Goal: Task Accomplishment & Management: Complete application form

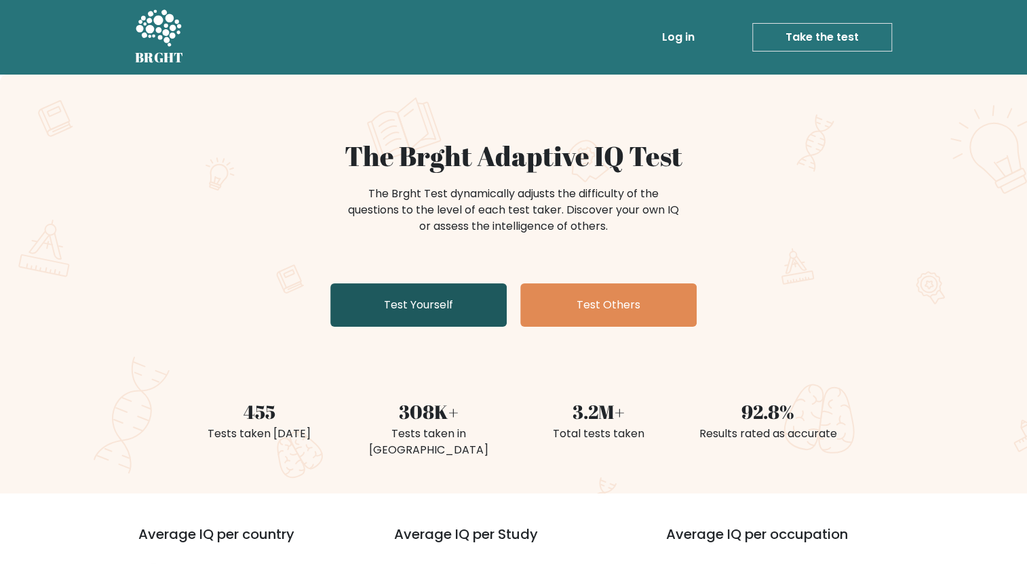
click at [424, 305] on link "Test Yourself" at bounding box center [418, 305] width 176 height 43
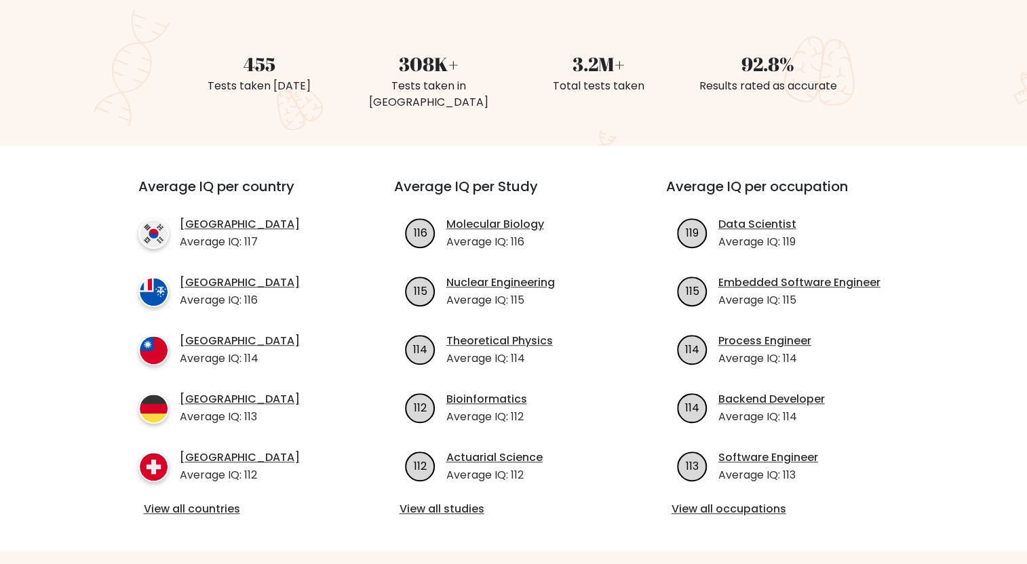
scroll to position [370, 0]
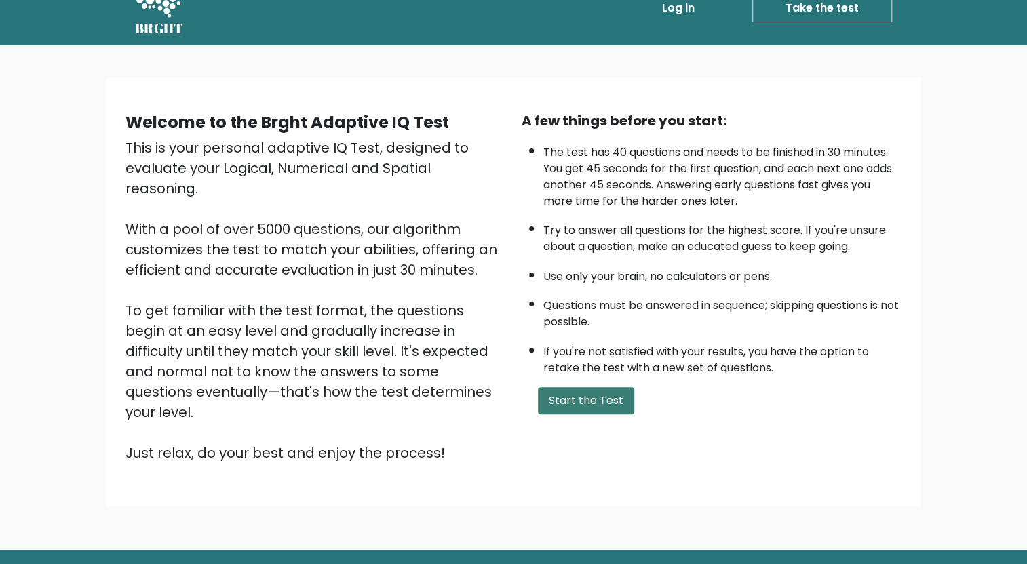
scroll to position [57, 0]
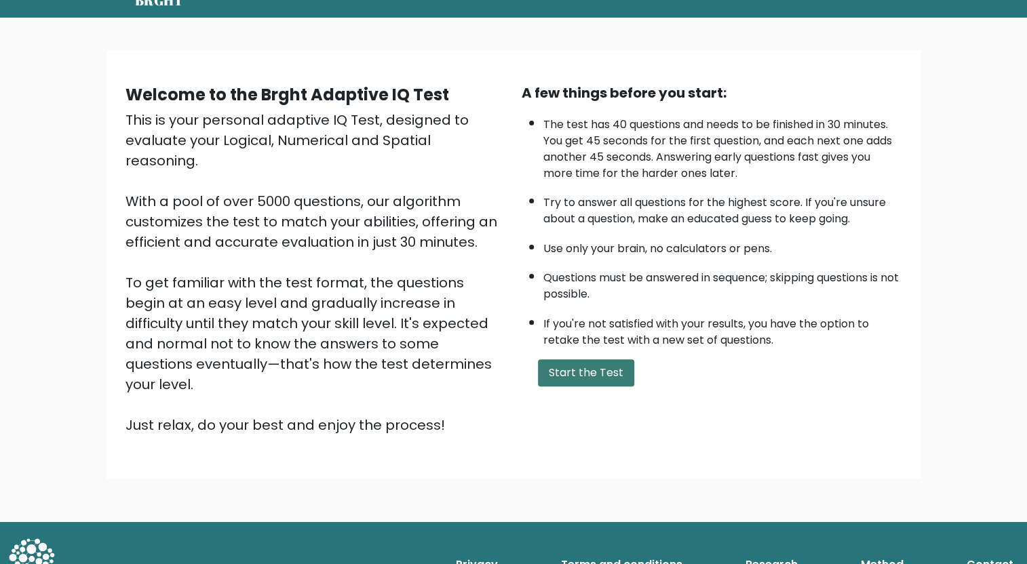
click at [613, 368] on button "Start the Test" at bounding box center [586, 373] width 96 height 27
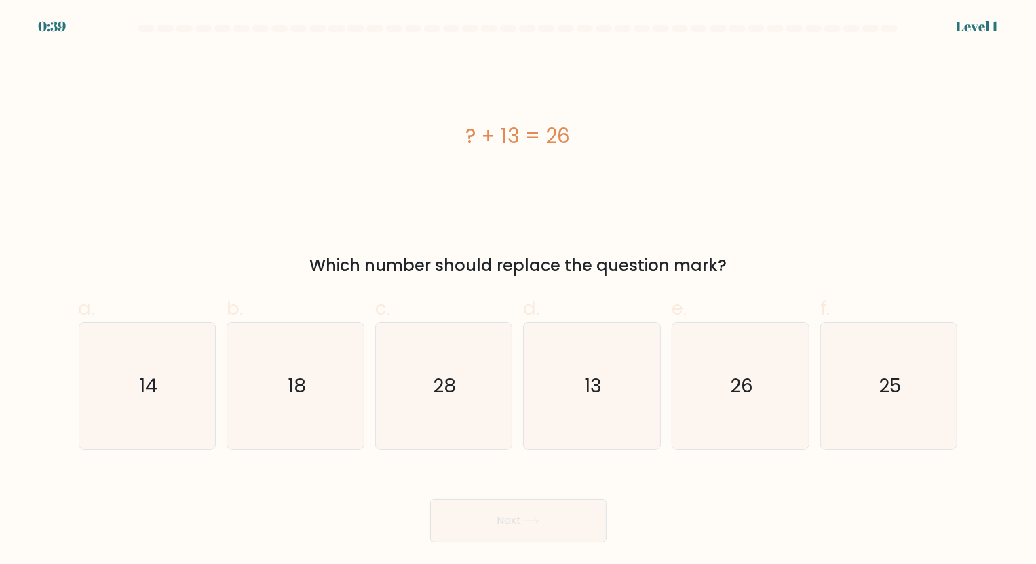
drag, startPoint x: 961, startPoint y: 28, endPoint x: 1010, endPoint y: 38, distance: 49.8
click at [1010, 38] on form "a." at bounding box center [518, 284] width 1036 height 518
click at [852, 75] on div "? + 13 = 26" at bounding box center [518, 137] width 879 height 170
drag, startPoint x: 584, startPoint y: 486, endPoint x: 581, endPoint y: 464, distance: 22.0
click at [584, 484] on div "Next" at bounding box center [518, 505] width 895 height 76
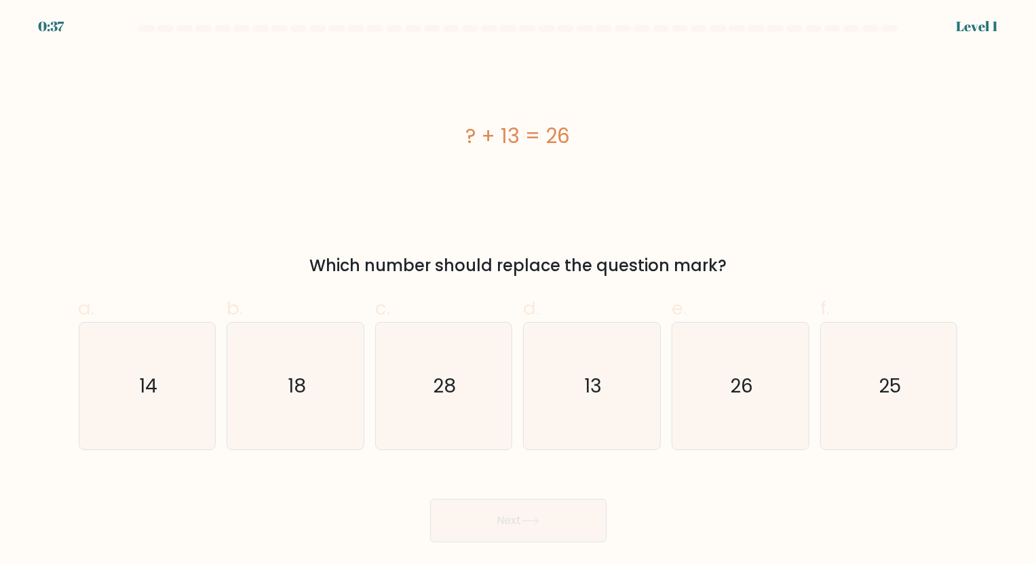
click at [581, 456] on form "a." at bounding box center [518, 284] width 1036 height 518
drag, startPoint x: 584, startPoint y: 437, endPoint x: 565, endPoint y: 451, distance: 23.7
click at [585, 437] on icon "13" at bounding box center [591, 386] width 127 height 127
click at [519, 291] on input "d. 13" at bounding box center [518, 286] width 1 height 9
radio input "true"
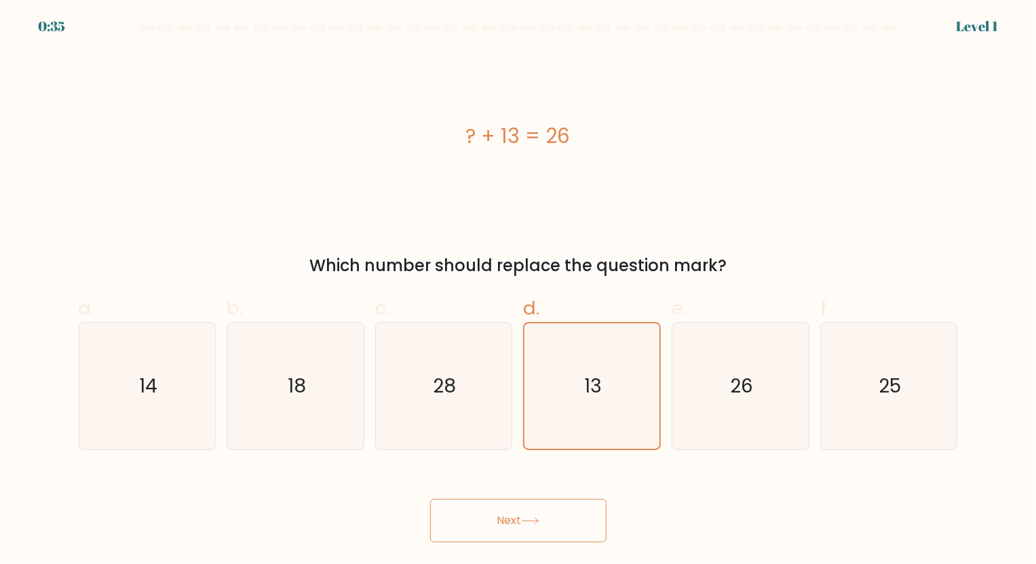
click at [535, 510] on button "Next" at bounding box center [518, 520] width 176 height 43
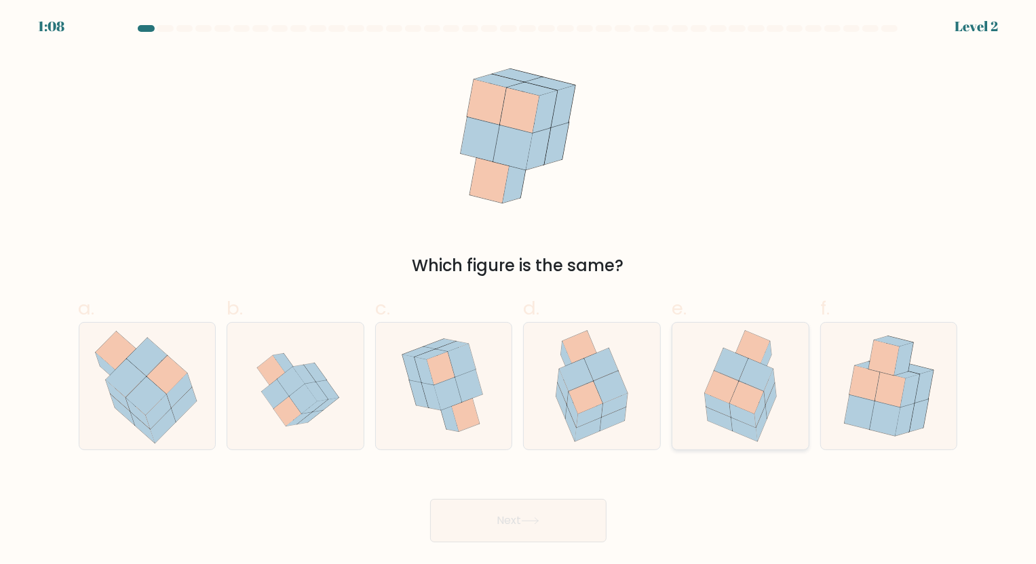
click at [741, 371] on icon at bounding box center [731, 365] width 34 height 33
click at [519, 291] on input "e." at bounding box center [518, 286] width 1 height 9
radio input "true"
click at [564, 518] on button "Next" at bounding box center [518, 520] width 176 height 43
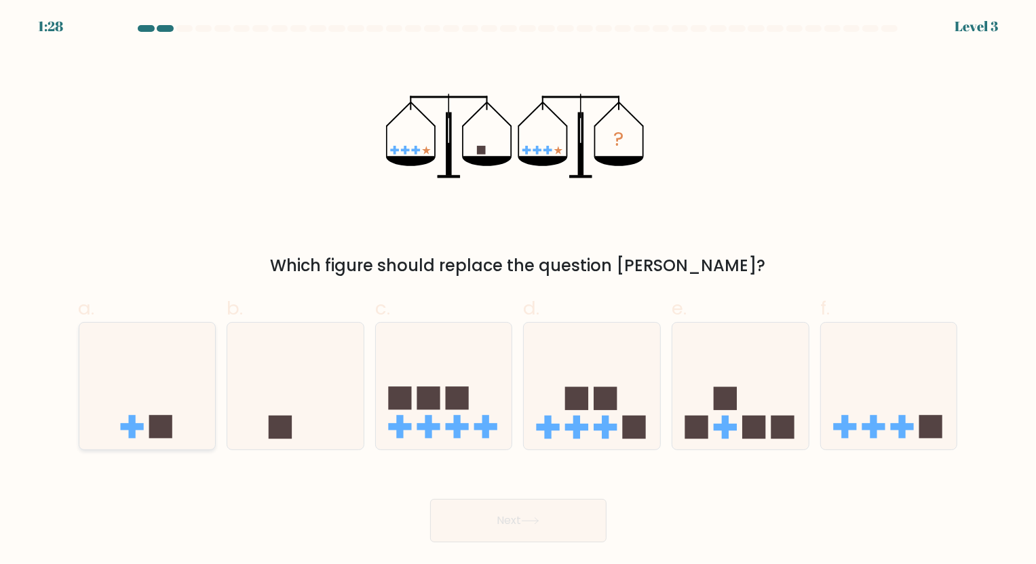
click at [125, 410] on icon at bounding box center [147, 386] width 136 height 113
click at [518, 291] on input "a." at bounding box center [518, 286] width 1 height 9
radio input "true"
click at [520, 517] on button "Next" at bounding box center [518, 520] width 176 height 43
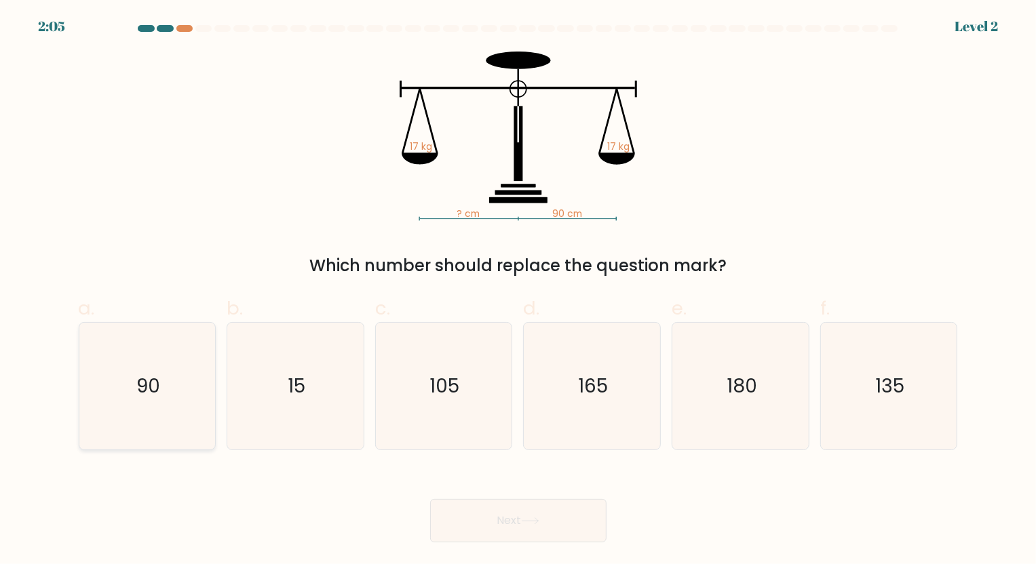
click at [172, 377] on icon "90" at bounding box center [146, 386] width 127 height 127
click at [518, 291] on input "a. 90" at bounding box center [518, 286] width 1 height 9
radio input "true"
click at [495, 518] on button "Next" at bounding box center [518, 520] width 176 height 43
click at [548, 526] on button "Next" at bounding box center [518, 520] width 176 height 43
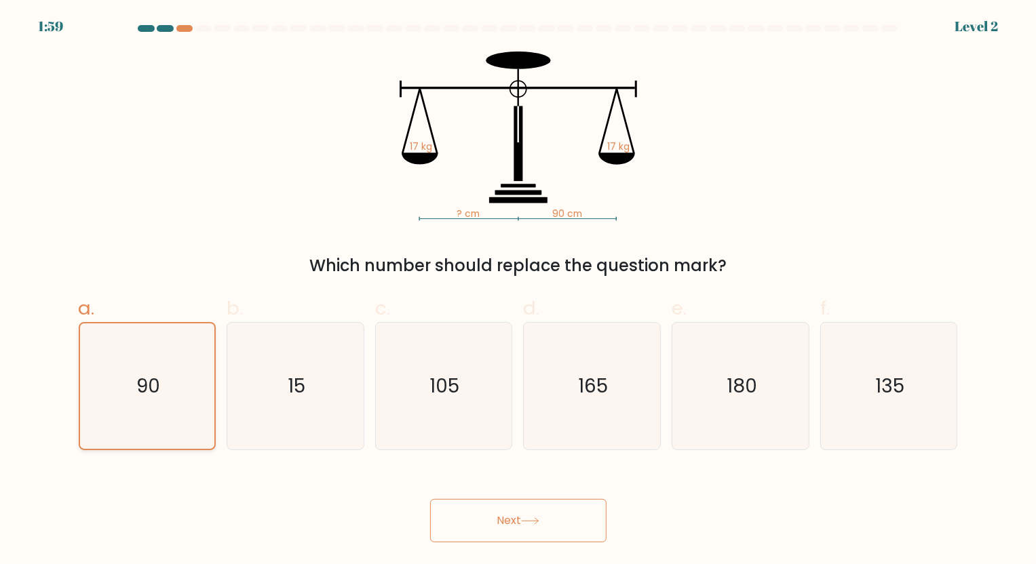
click at [168, 351] on icon "90" at bounding box center [147, 387] width 126 height 126
click at [518, 291] on input "a. 90" at bounding box center [518, 286] width 1 height 9
click at [537, 533] on button "Next" at bounding box center [518, 520] width 176 height 43
click at [513, 523] on button "Next" at bounding box center [518, 520] width 176 height 43
click at [505, 524] on button "Next" at bounding box center [518, 520] width 176 height 43
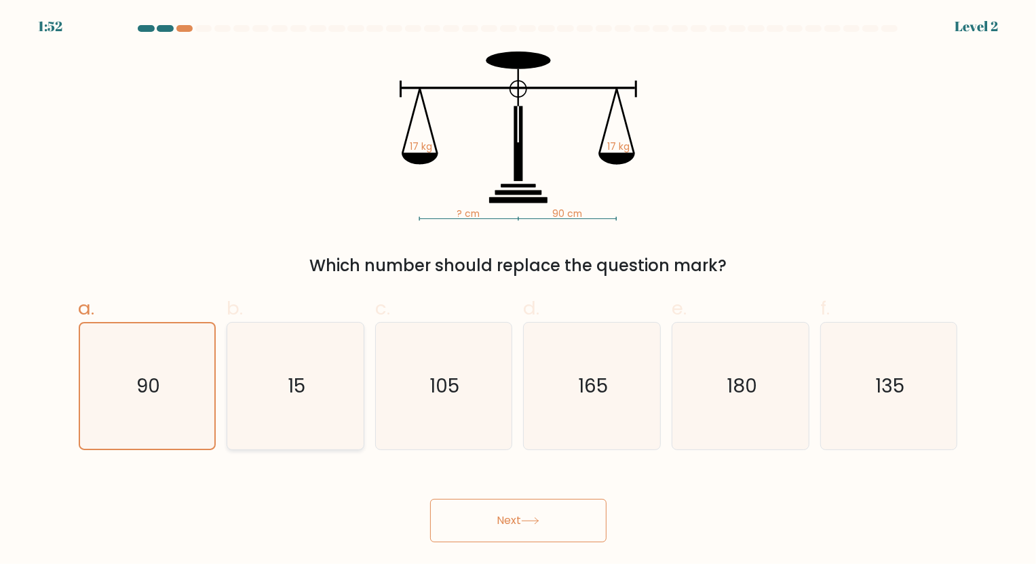
click at [296, 401] on icon "15" at bounding box center [295, 386] width 127 height 127
click at [518, 291] on input "b. 15" at bounding box center [518, 286] width 1 height 9
radio input "true"
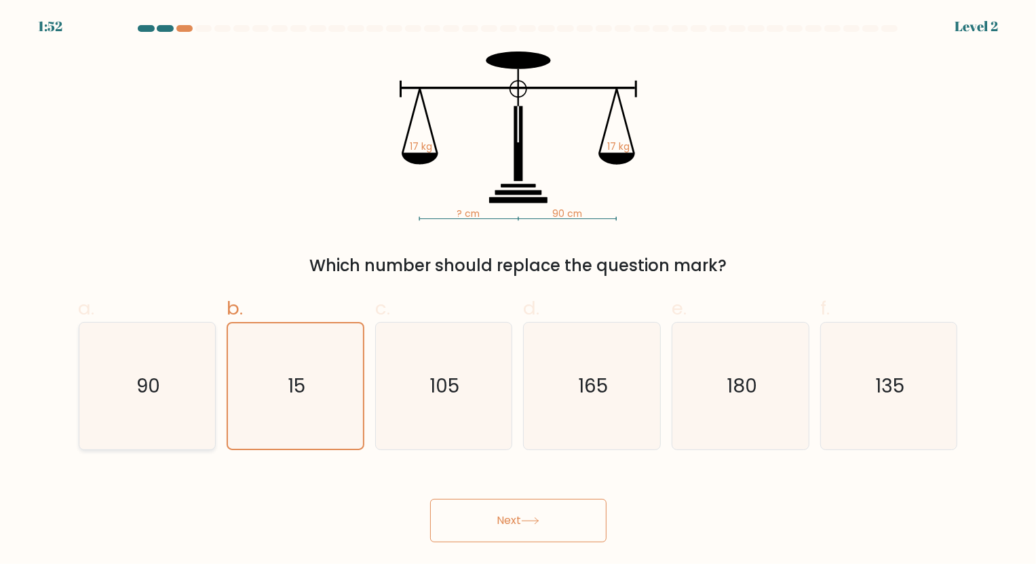
click at [151, 391] on text "90" at bounding box center [148, 386] width 24 height 26
click at [518, 291] on input "a. 90" at bounding box center [518, 286] width 1 height 9
radio input "true"
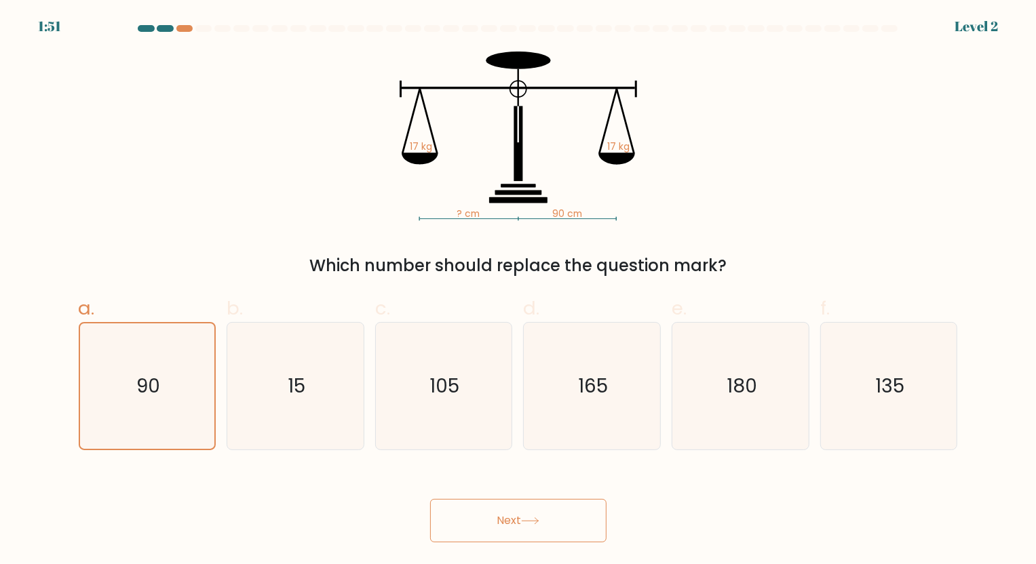
click at [508, 514] on button "Next" at bounding box center [518, 520] width 176 height 43
click at [204, 27] on div at bounding box center [203, 28] width 16 height 7
click at [187, 31] on div at bounding box center [184, 28] width 16 height 7
click at [493, 530] on button "Next" at bounding box center [518, 520] width 176 height 43
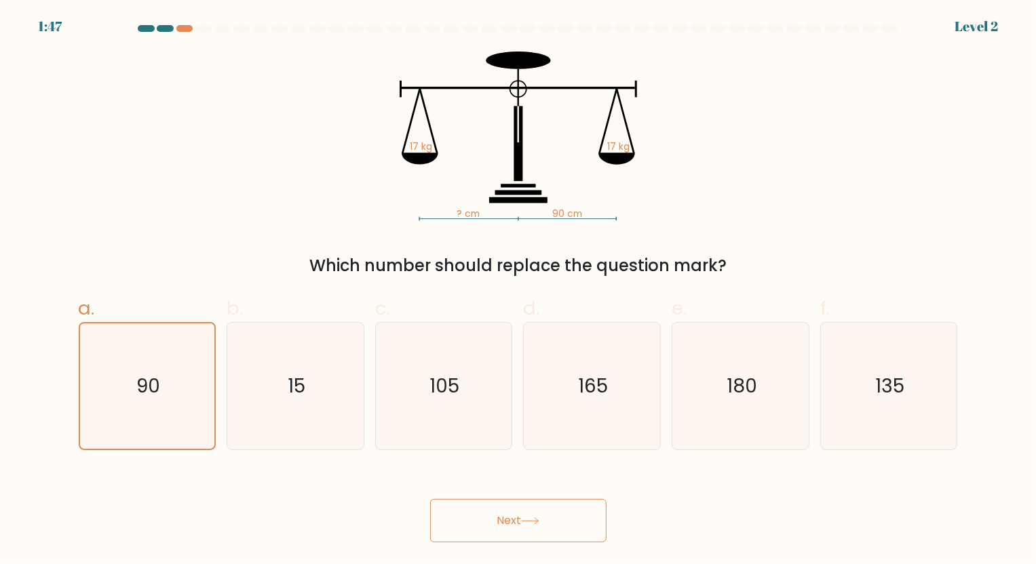
click at [493, 530] on button "Next" at bounding box center [518, 520] width 176 height 43
click at [828, 421] on icon "135" at bounding box center [888, 386] width 127 height 127
click at [519, 291] on input "f. 135" at bounding box center [518, 286] width 1 height 9
radio input "true"
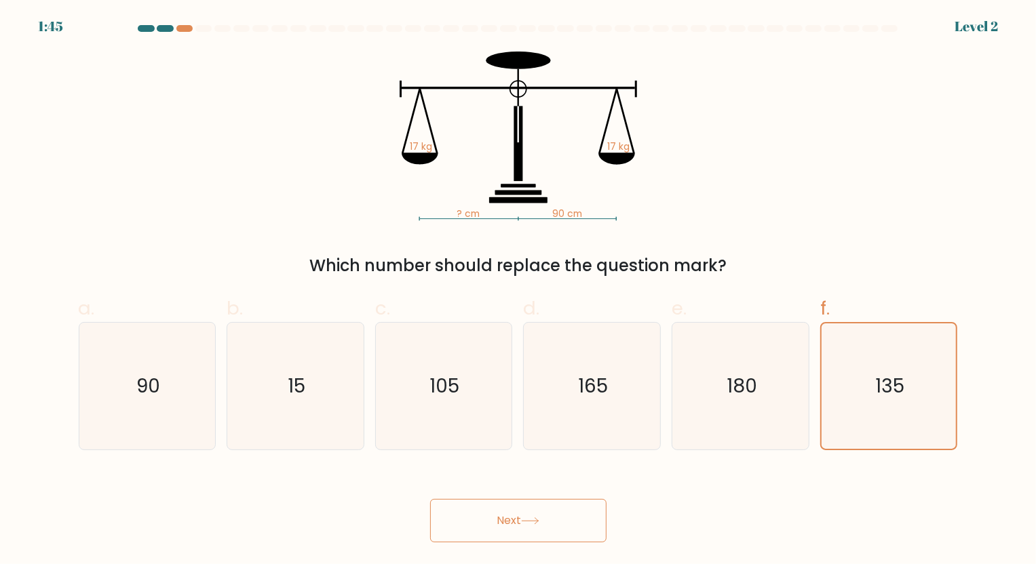
click at [512, 535] on button "Next" at bounding box center [518, 520] width 176 height 43
click at [172, 417] on icon "90" at bounding box center [146, 386] width 127 height 127
click at [518, 291] on input "a. 90" at bounding box center [518, 286] width 1 height 9
radio input "true"
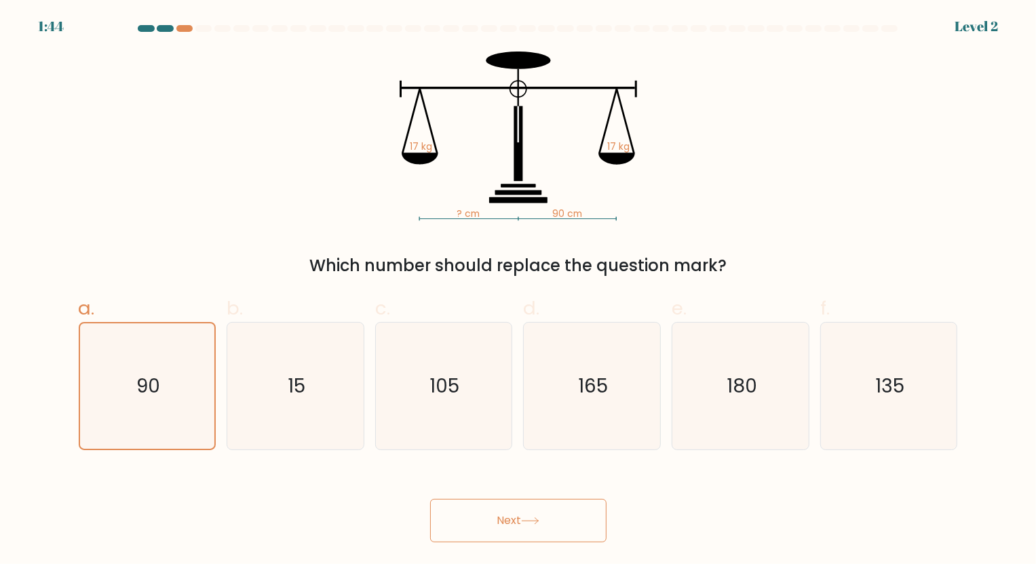
click at [487, 528] on button "Next" at bounding box center [518, 520] width 176 height 43
click at [976, 21] on div "Level 2" at bounding box center [976, 26] width 43 height 20
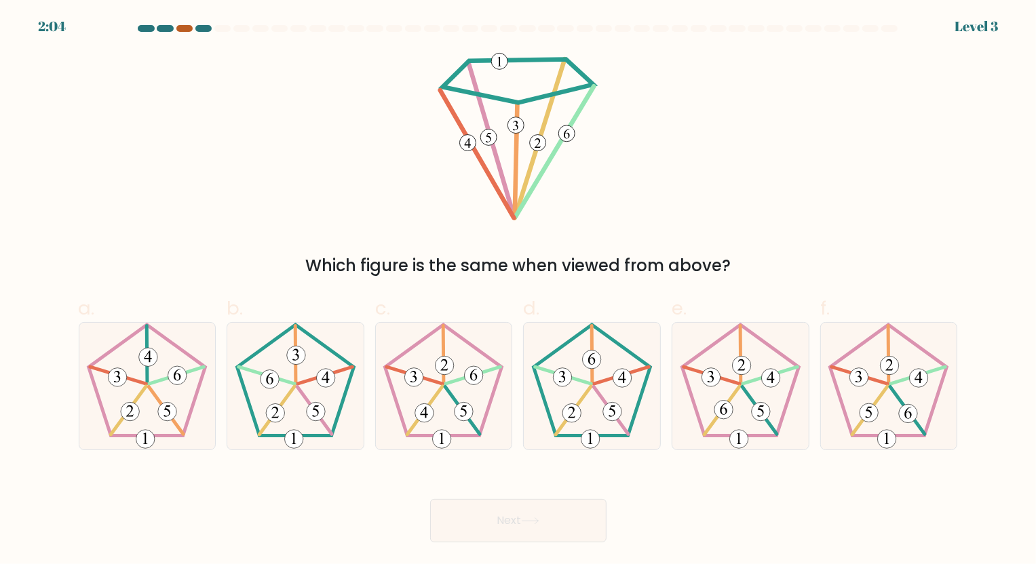
click at [184, 29] on div at bounding box center [184, 28] width 16 height 7
click at [761, 403] on 286 at bounding box center [761, 412] width 18 height 18
click at [519, 291] on input "e." at bounding box center [518, 286] width 1 height 9
radio input "true"
